Goal: Information Seeking & Learning: Learn about a topic

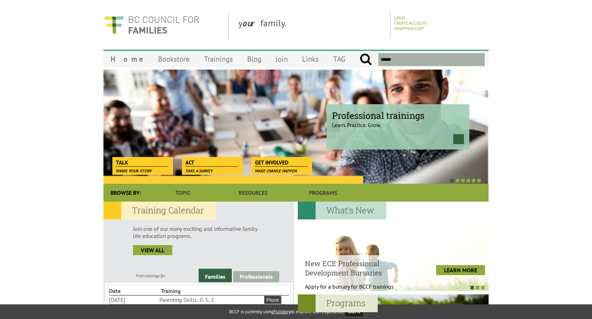
click at [400, 58] on input "text" at bounding box center [431, 59] width 106 height 13
click at [359, 53] on input "submit" at bounding box center [365, 59] width 12 height 13
type input "*******"
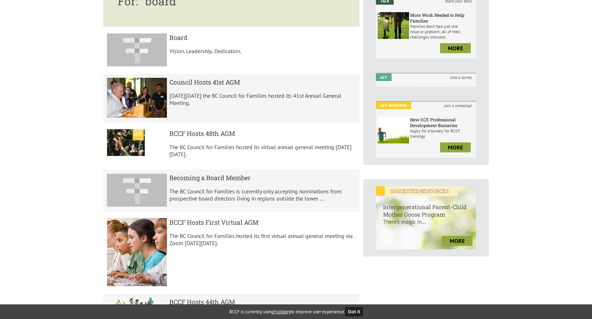
scroll to position [143, 0]
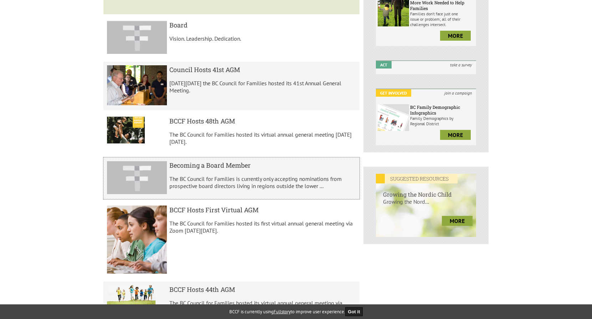
click at [230, 164] on h5 "Becoming a Board Member" at bounding box center [262, 165] width 187 height 9
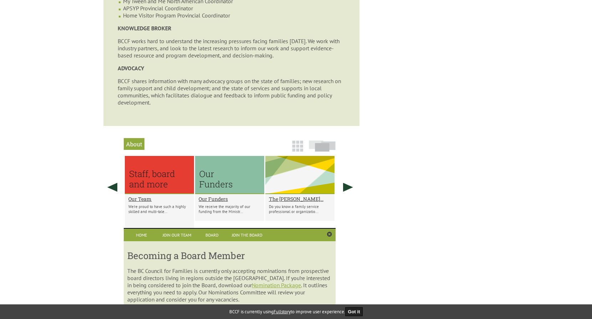
scroll to position [631, 0]
